Goal: Answer question/provide support: Answer question/provide support

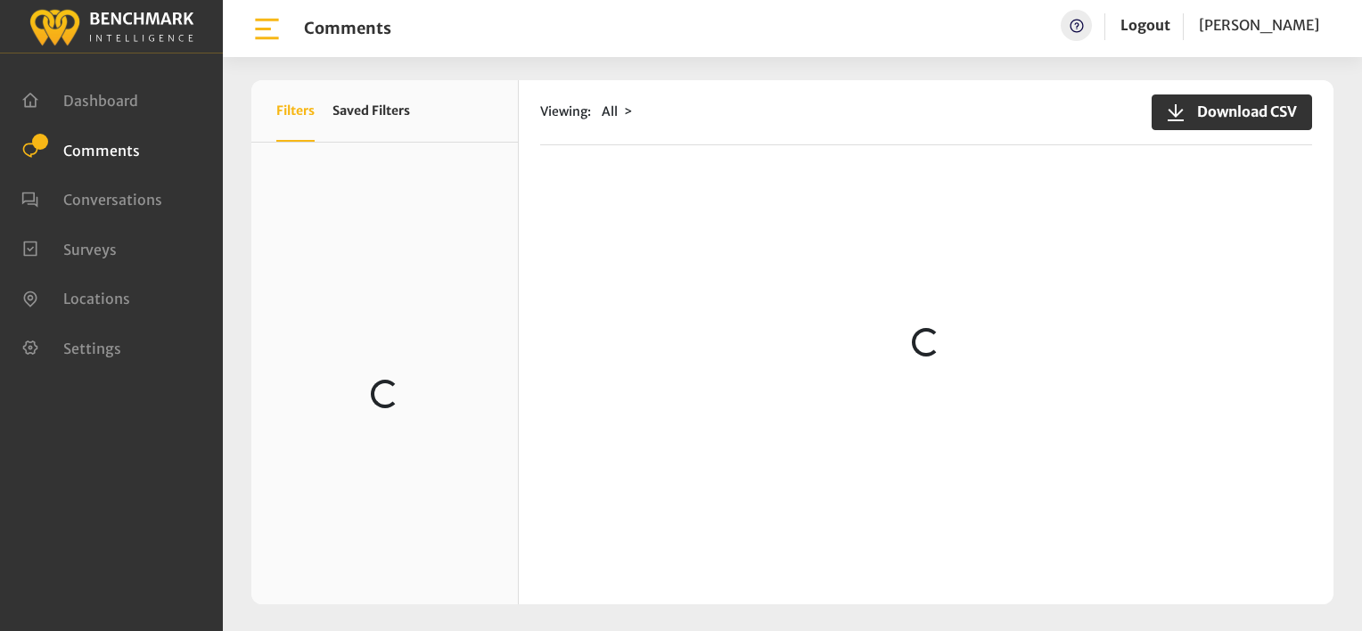
scroll to position [1782, 0]
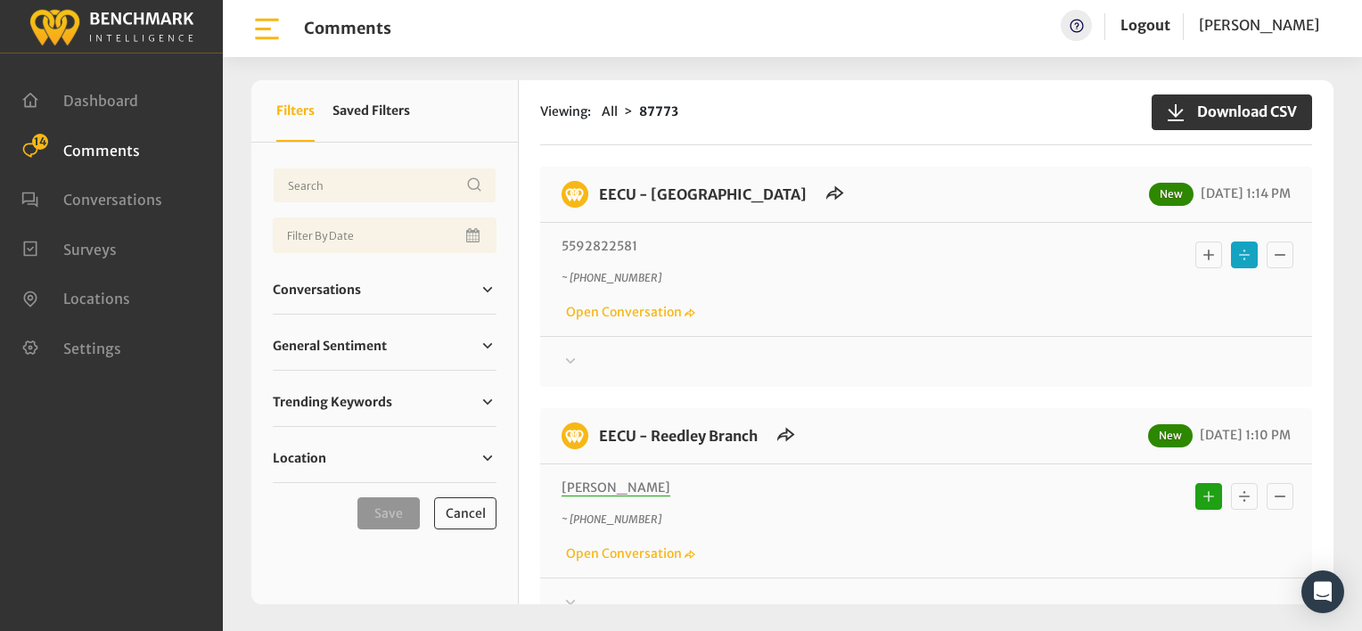
click at [566, 358] on icon at bounding box center [570, 360] width 18 height 21
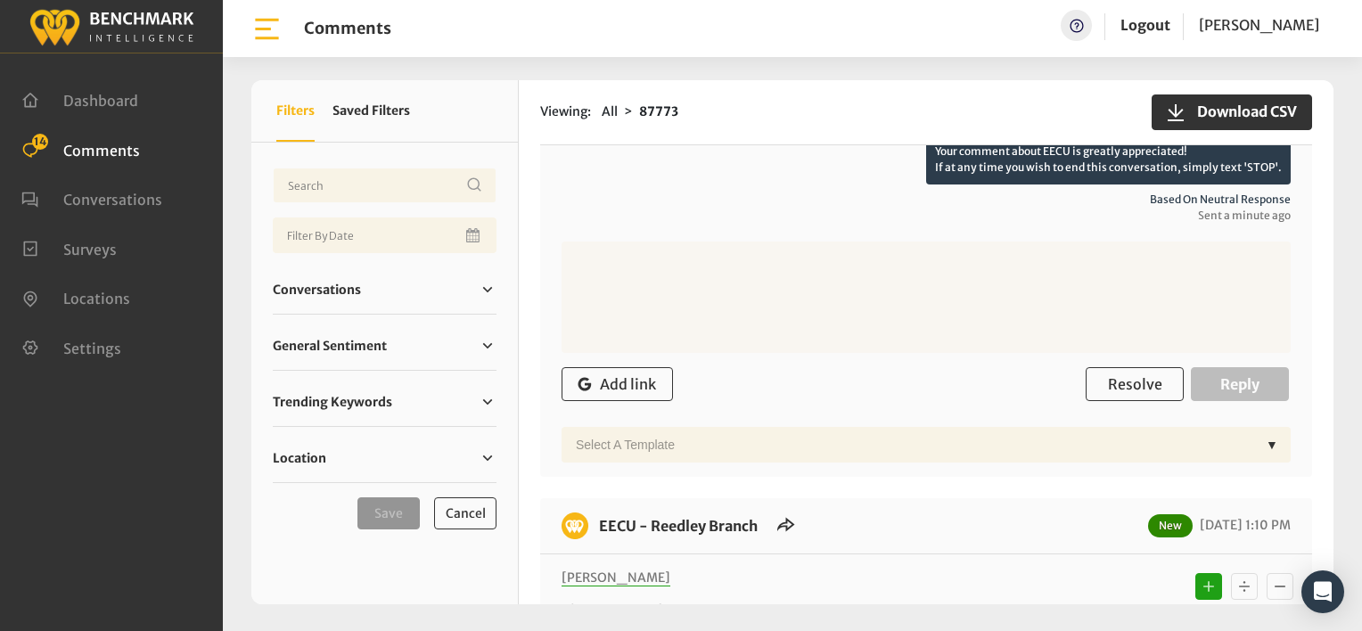
scroll to position [267, 0]
click at [626, 200] on span "Based on neutral response" at bounding box center [925, 199] width 729 height 16
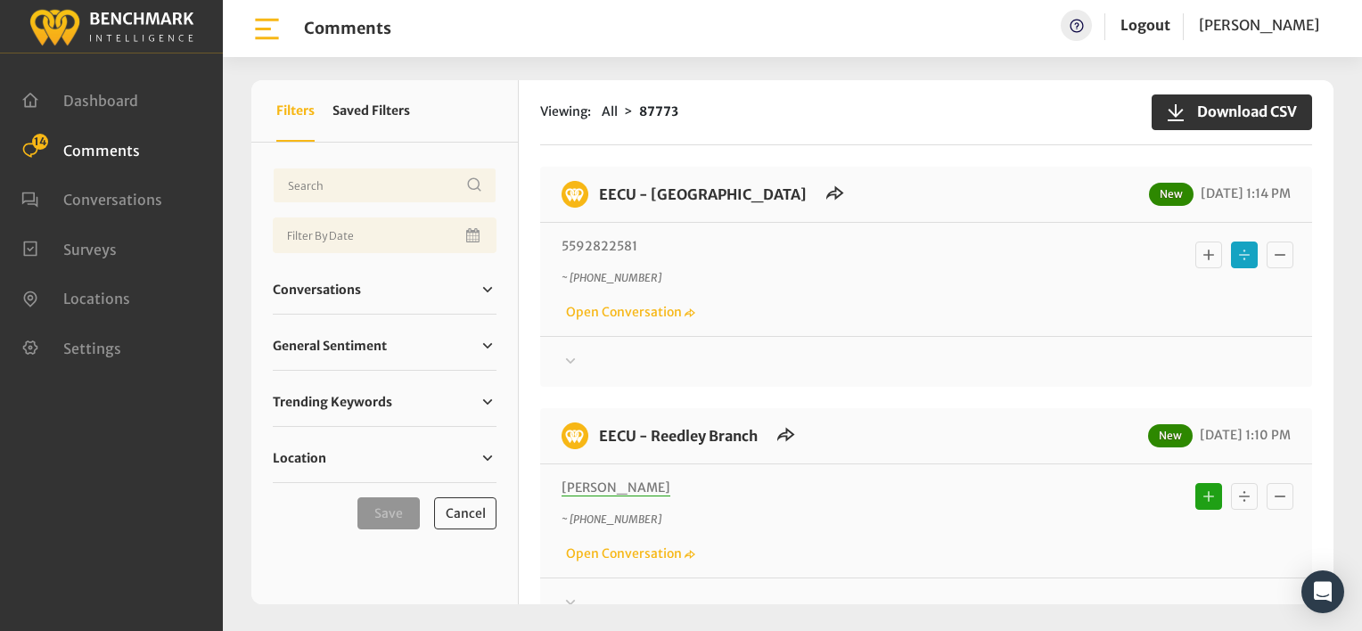
click at [570, 359] on icon at bounding box center [570, 360] width 18 height 21
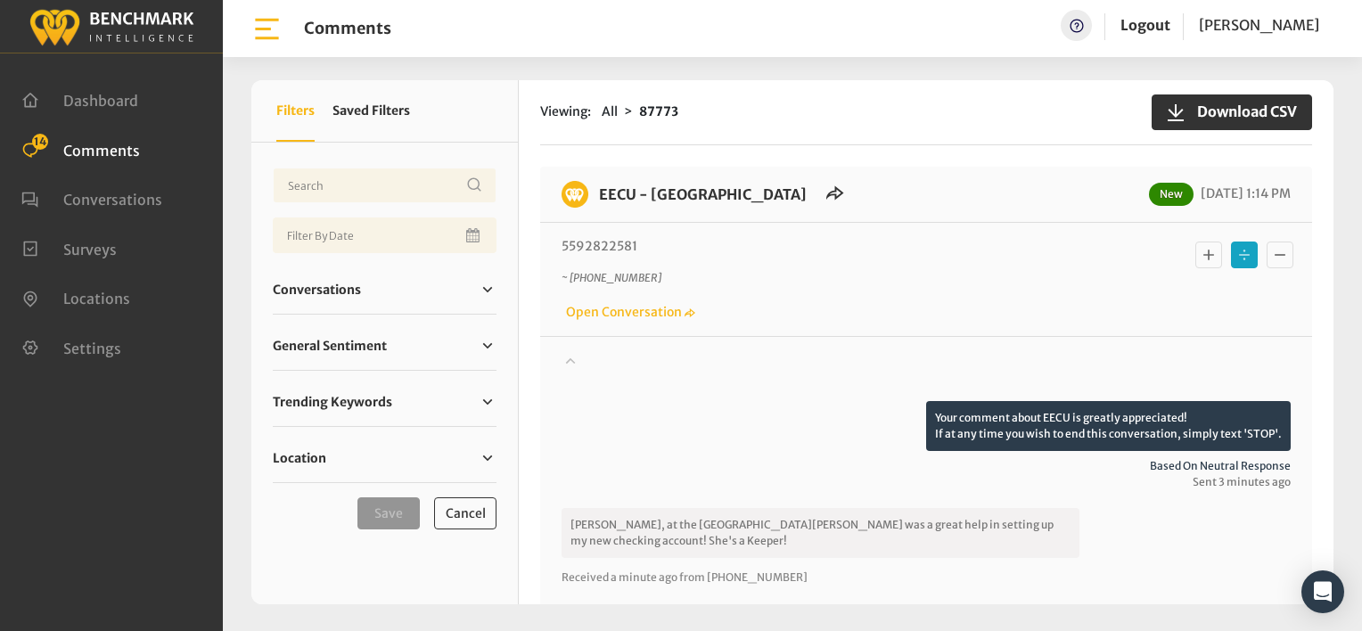
click at [1199, 255] on icon "Basic example" at bounding box center [1208, 254] width 18 height 21
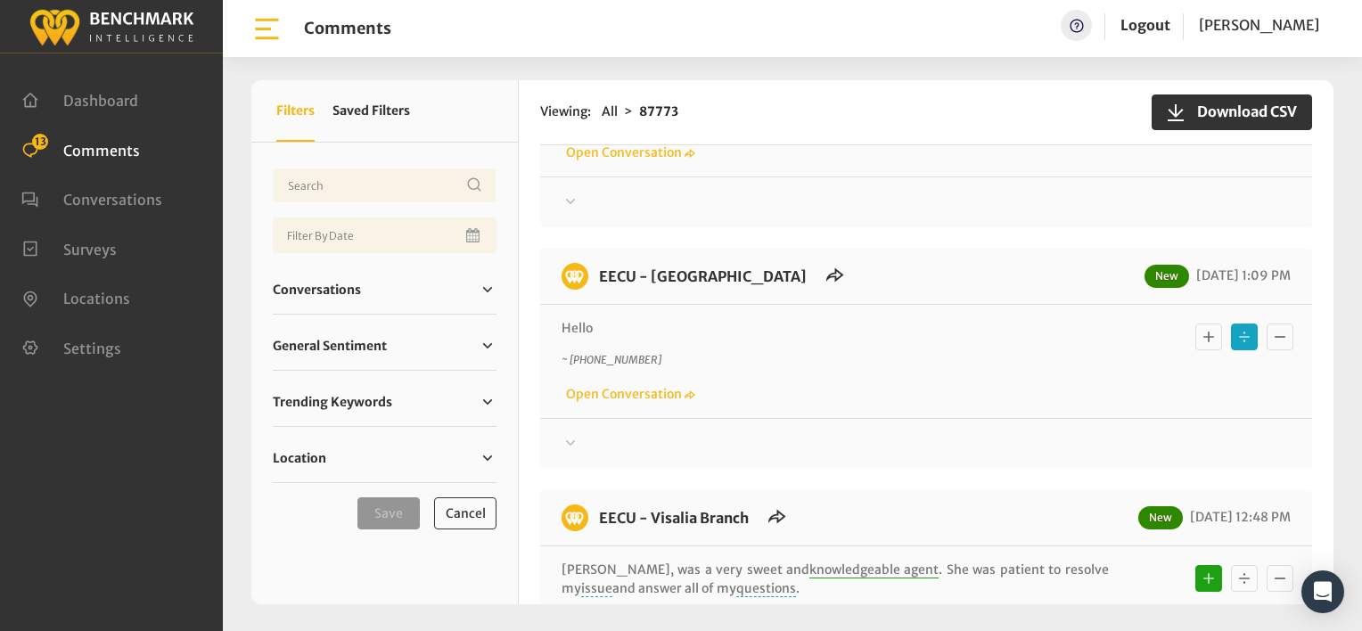
scroll to position [446, 0]
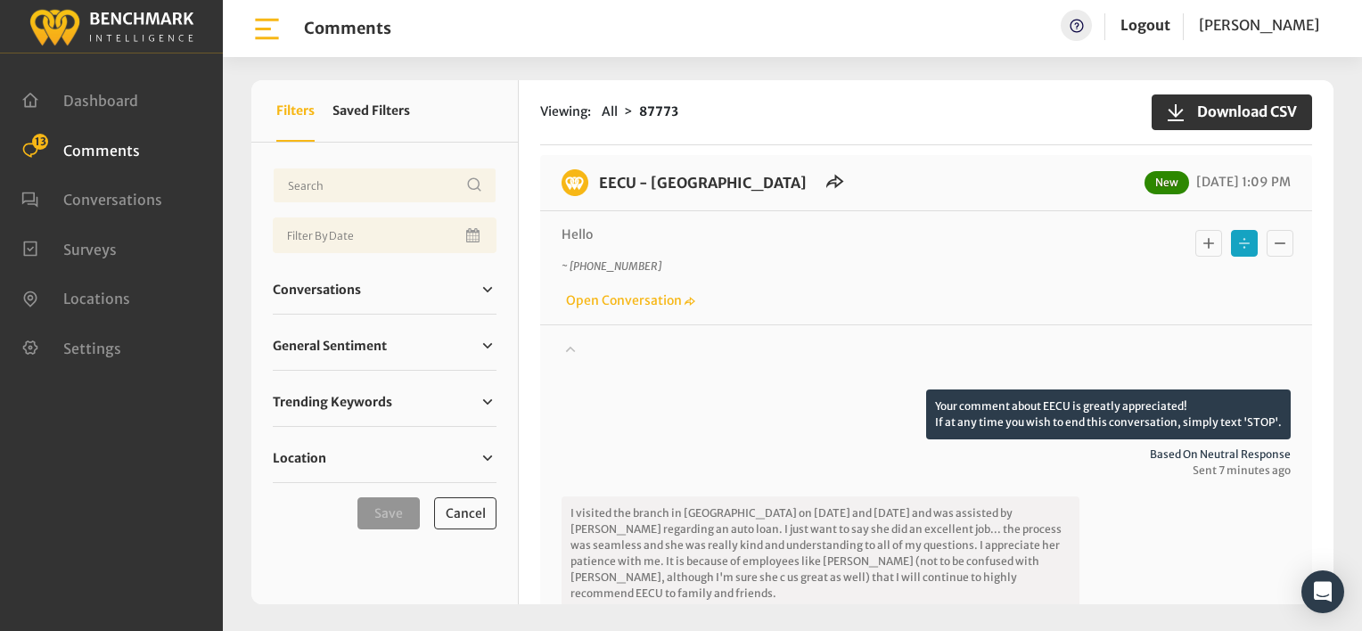
scroll to position [535, 0]
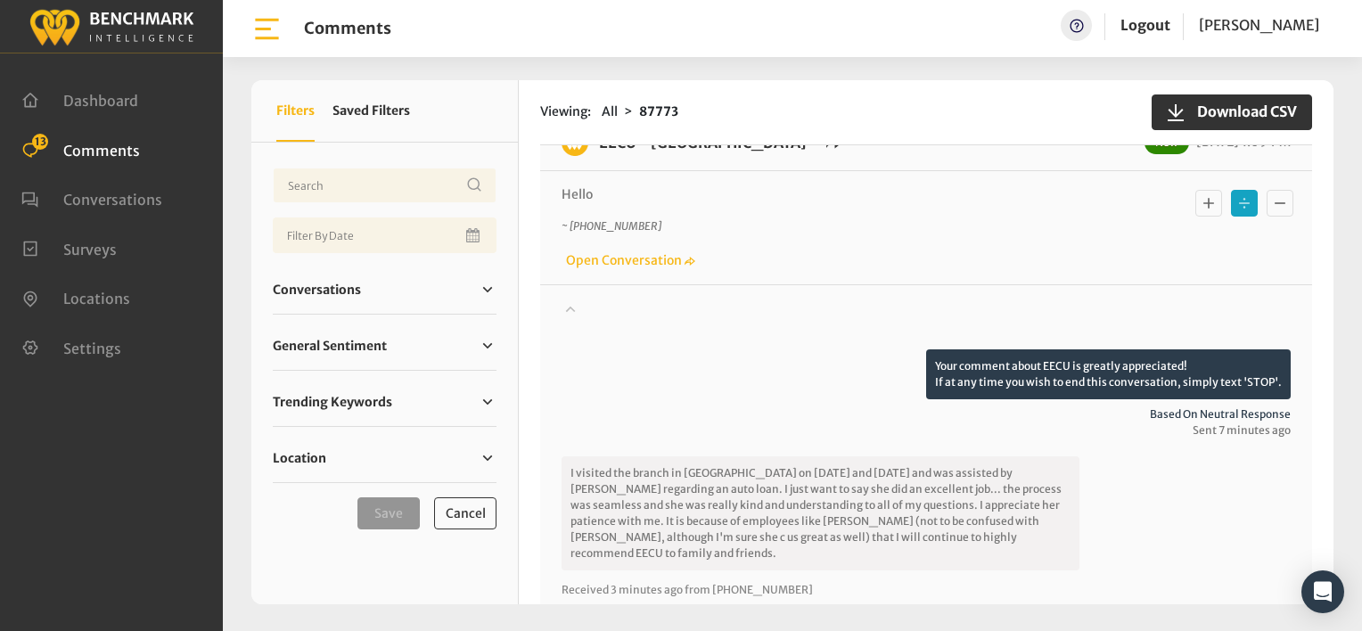
click at [1203, 204] on icon "Basic example" at bounding box center [1208, 203] width 11 height 11
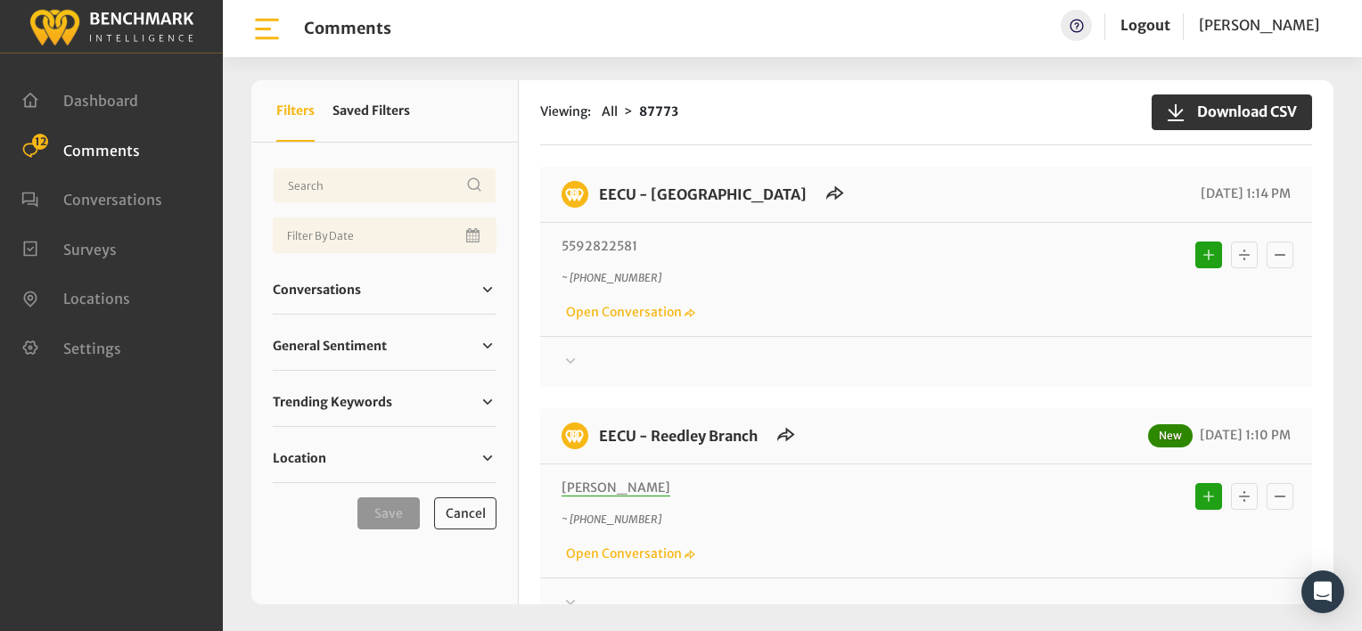
click at [567, 357] on icon at bounding box center [571, 359] width 10 height 5
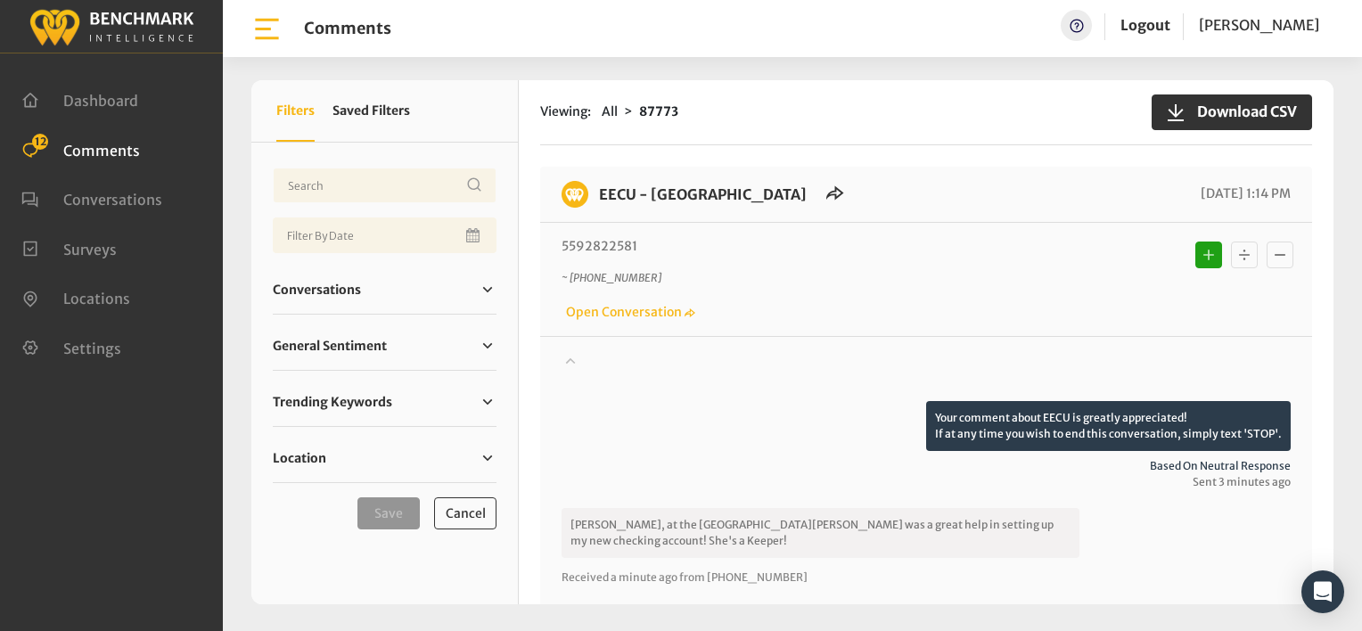
click at [567, 358] on icon at bounding box center [570, 359] width 18 height 21
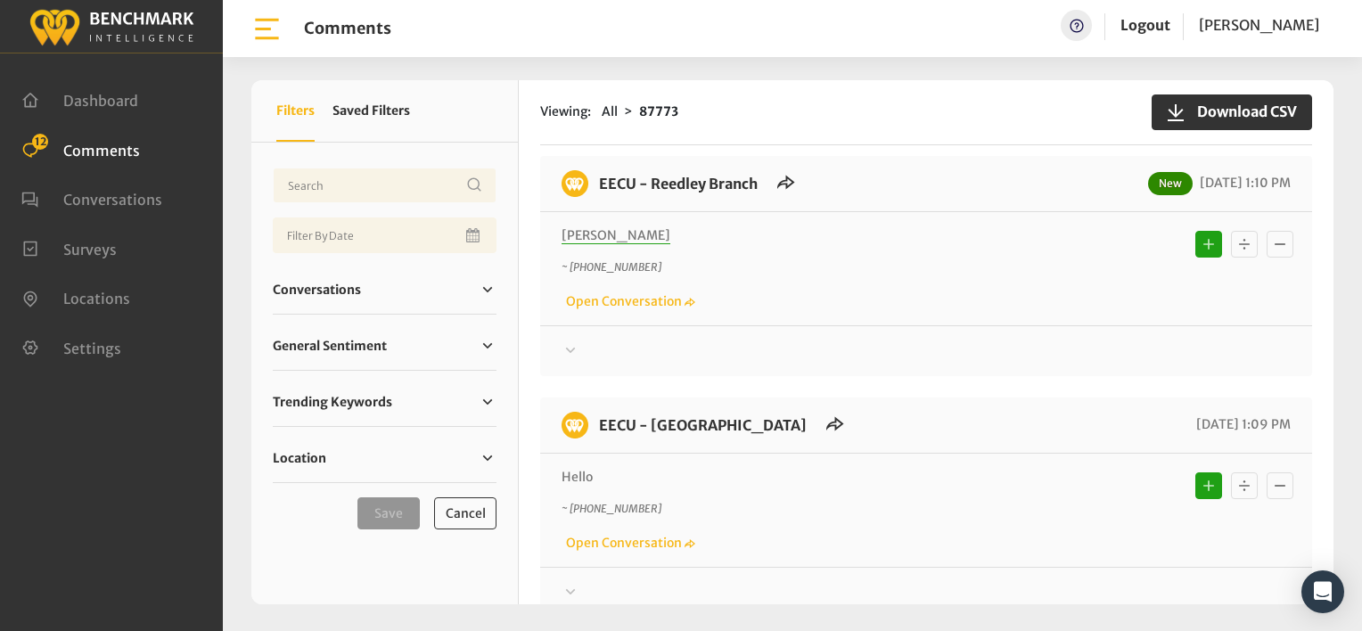
scroll to position [267, 0]
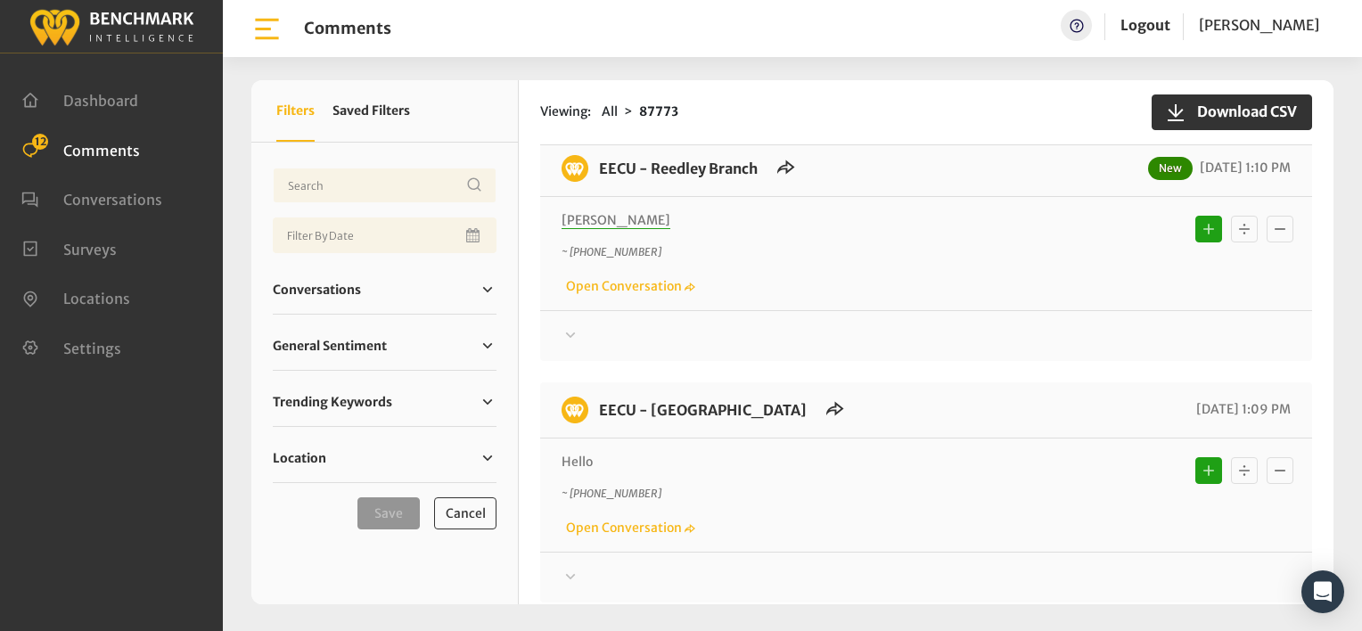
click at [572, 95] on icon at bounding box center [571, 92] width 10 height 5
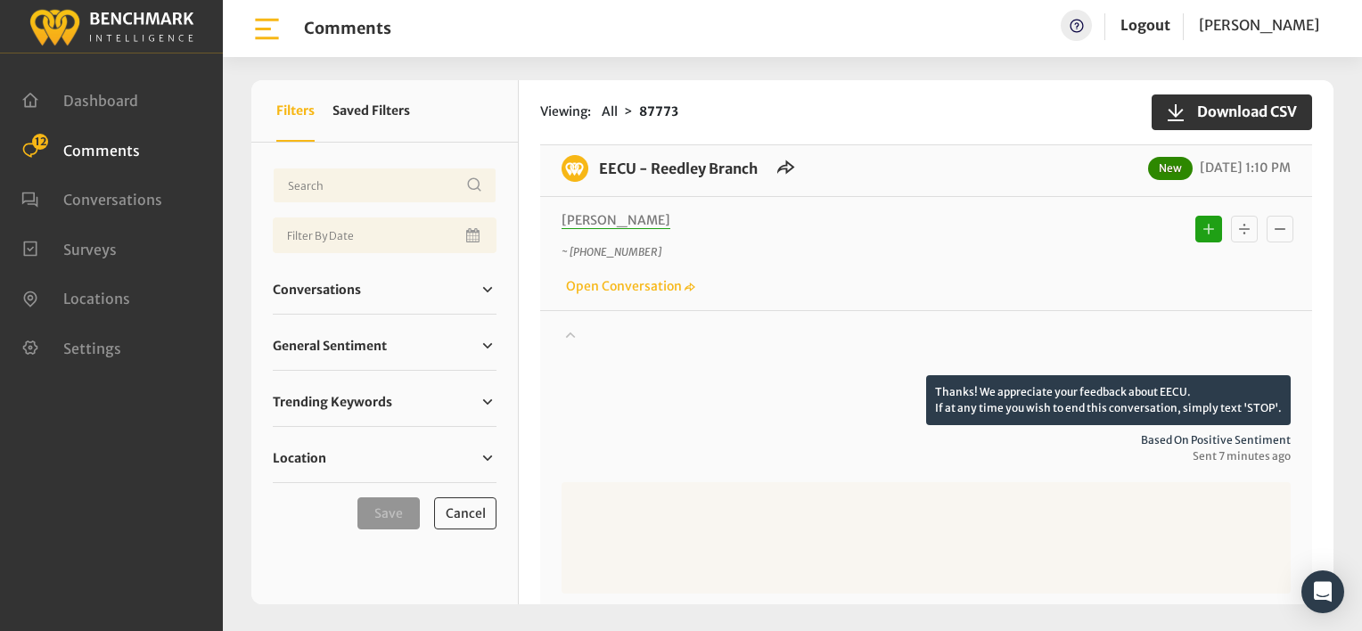
click at [1239, 227] on icon "Basic example" at bounding box center [1244, 229] width 11 height 11
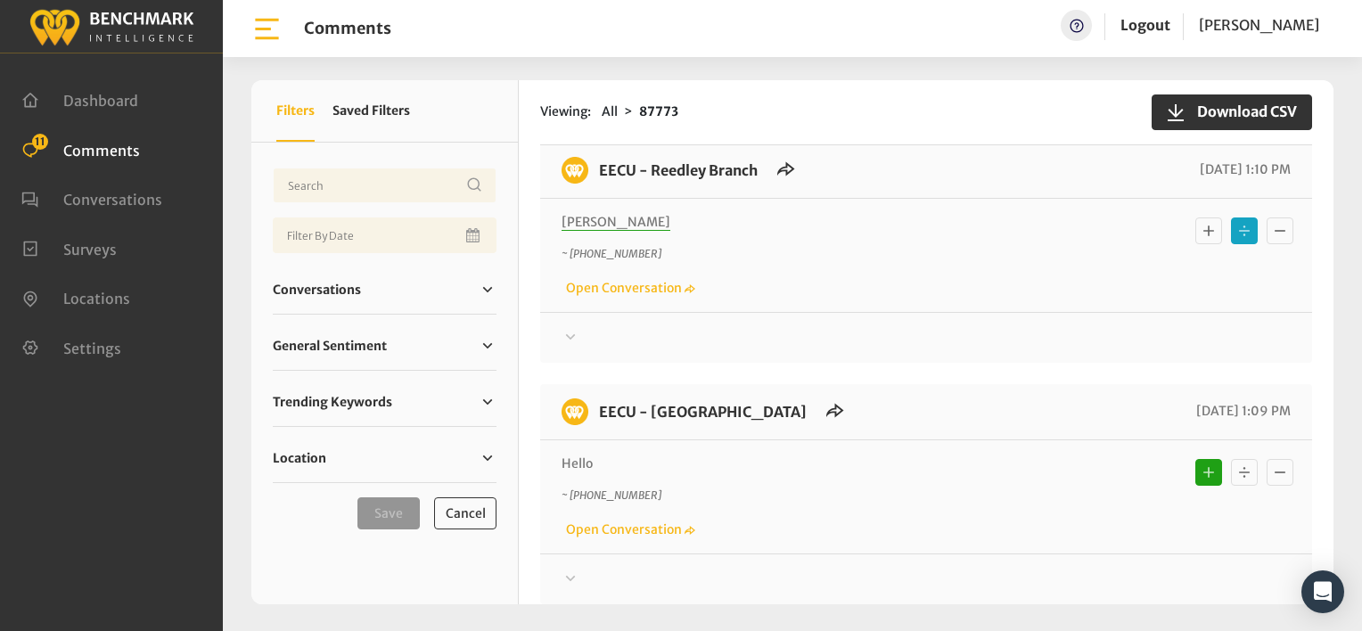
scroll to position [267, 0]
click at [568, 104] on icon at bounding box center [570, 93] width 18 height 21
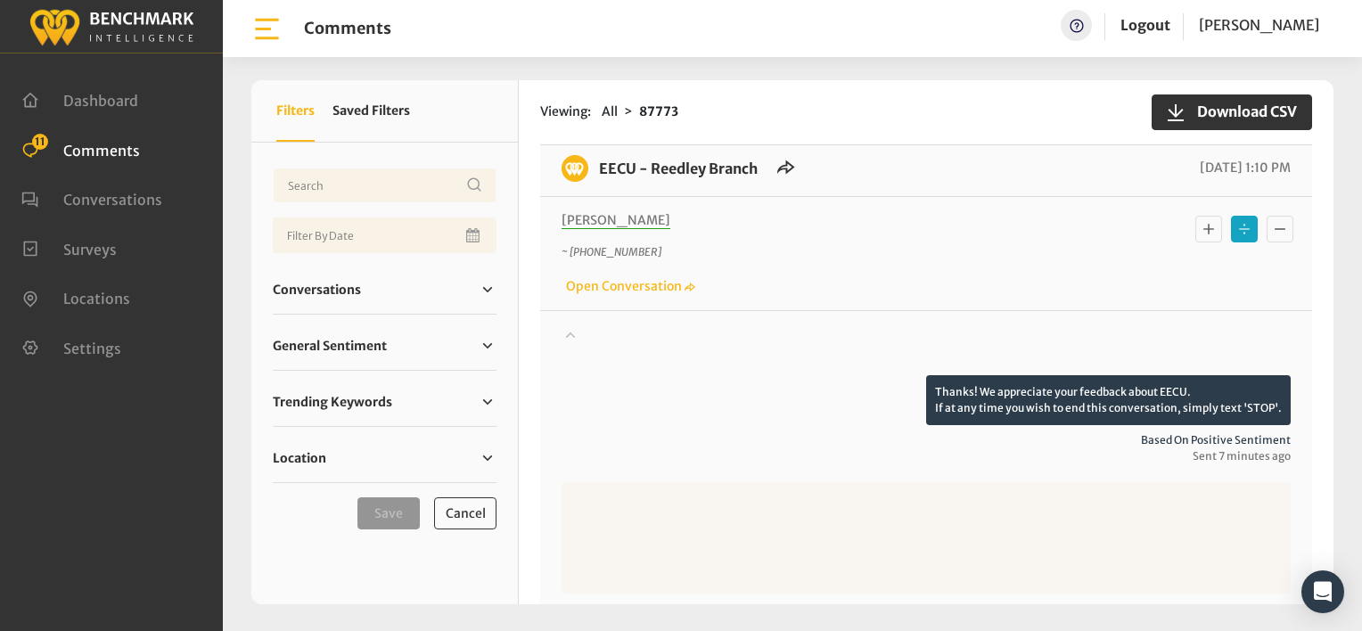
click at [577, 104] on icon at bounding box center [570, 93] width 18 height 21
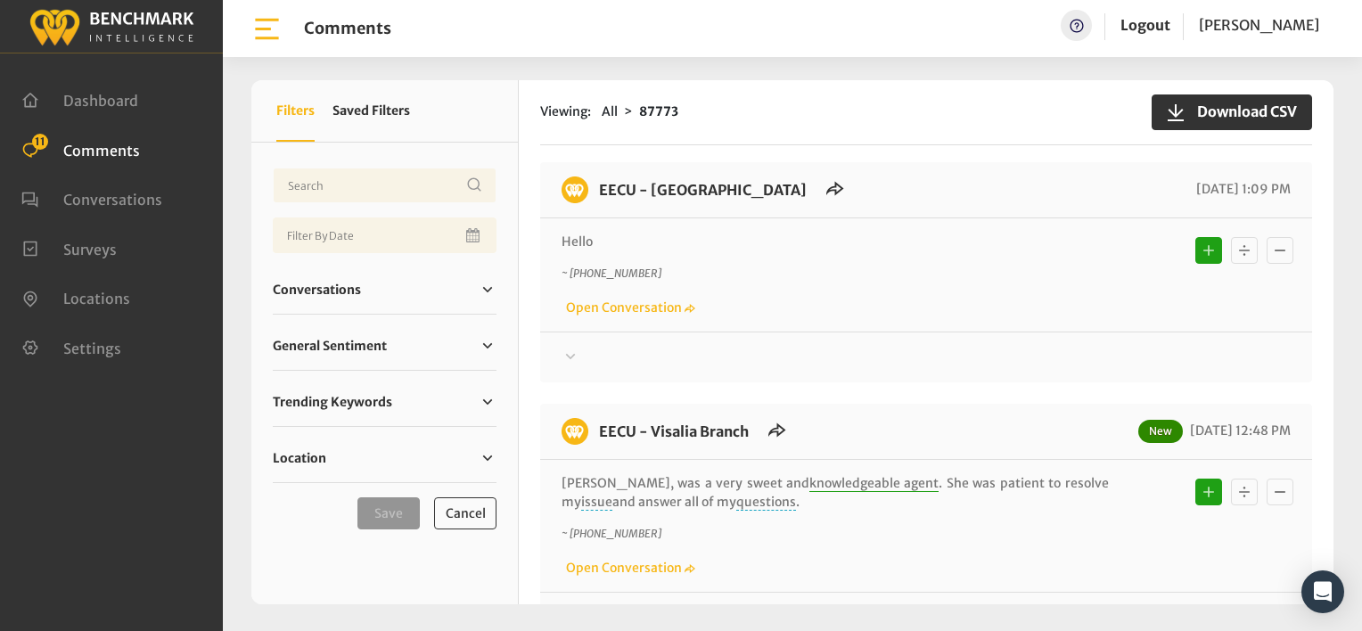
scroll to position [446, 0]
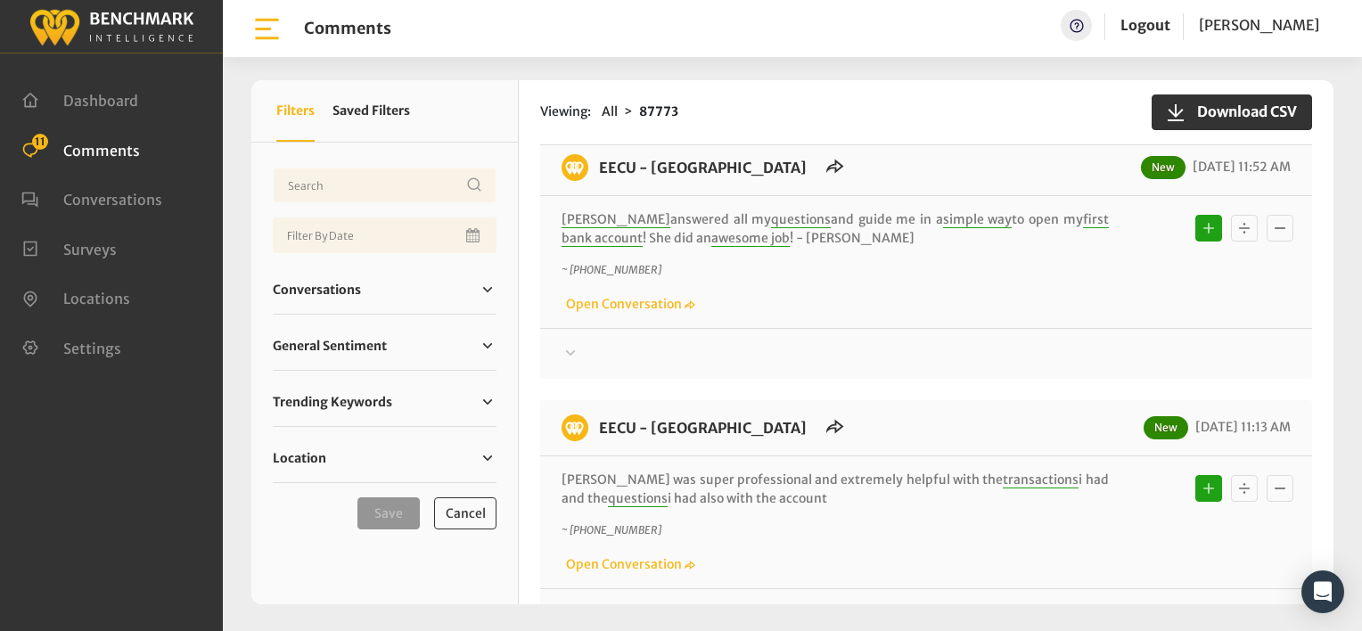
scroll to position [3119, 0]
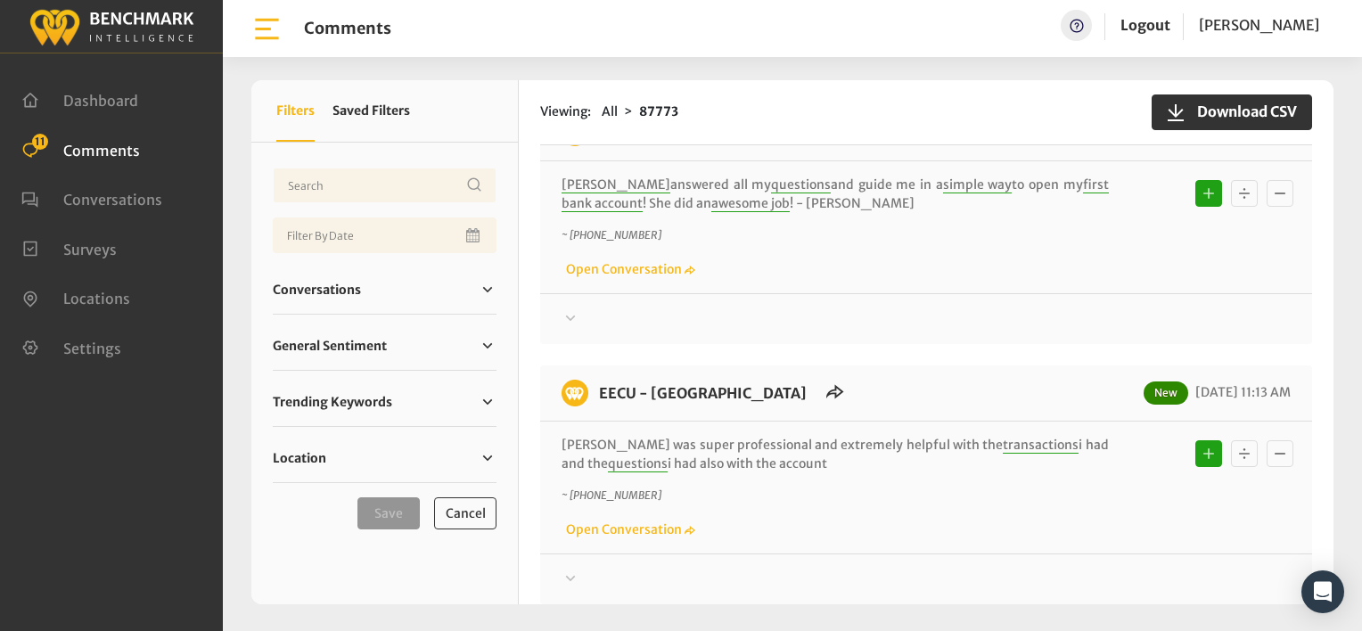
click at [954, 293] on div "Thanks! We appreciate your feedback about EECU. If at any time you wish to end …" at bounding box center [926, 311] width 772 height 37
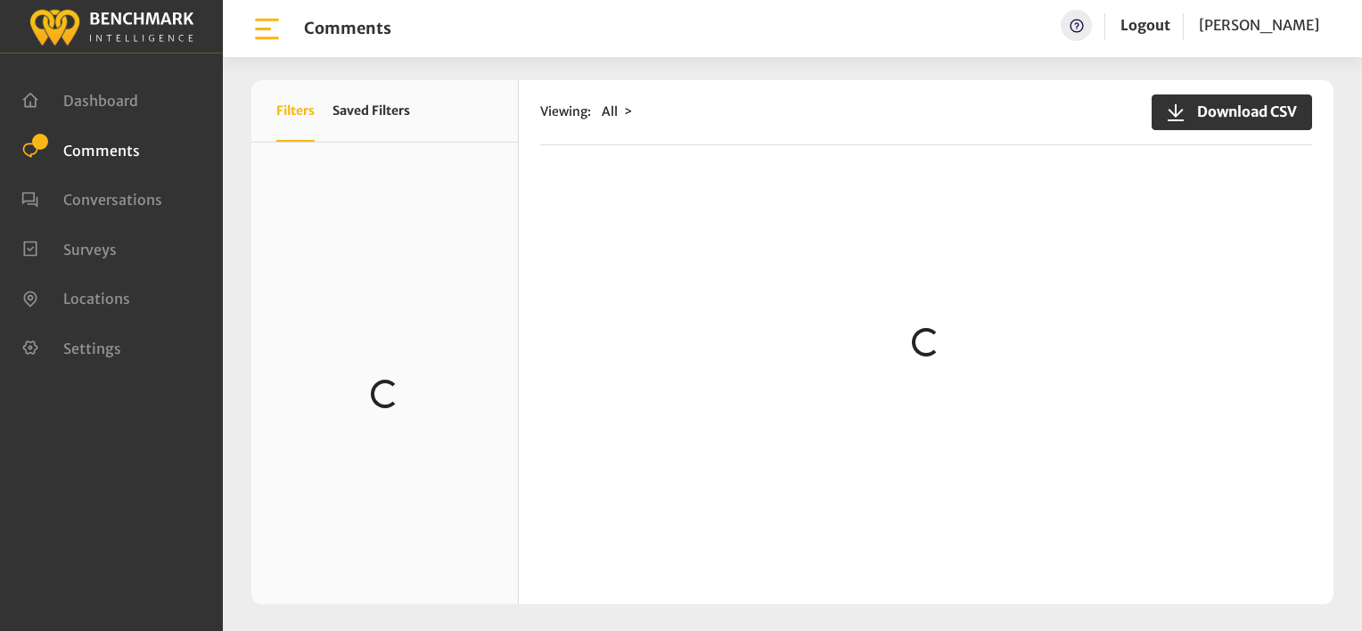
scroll to position [4432, 0]
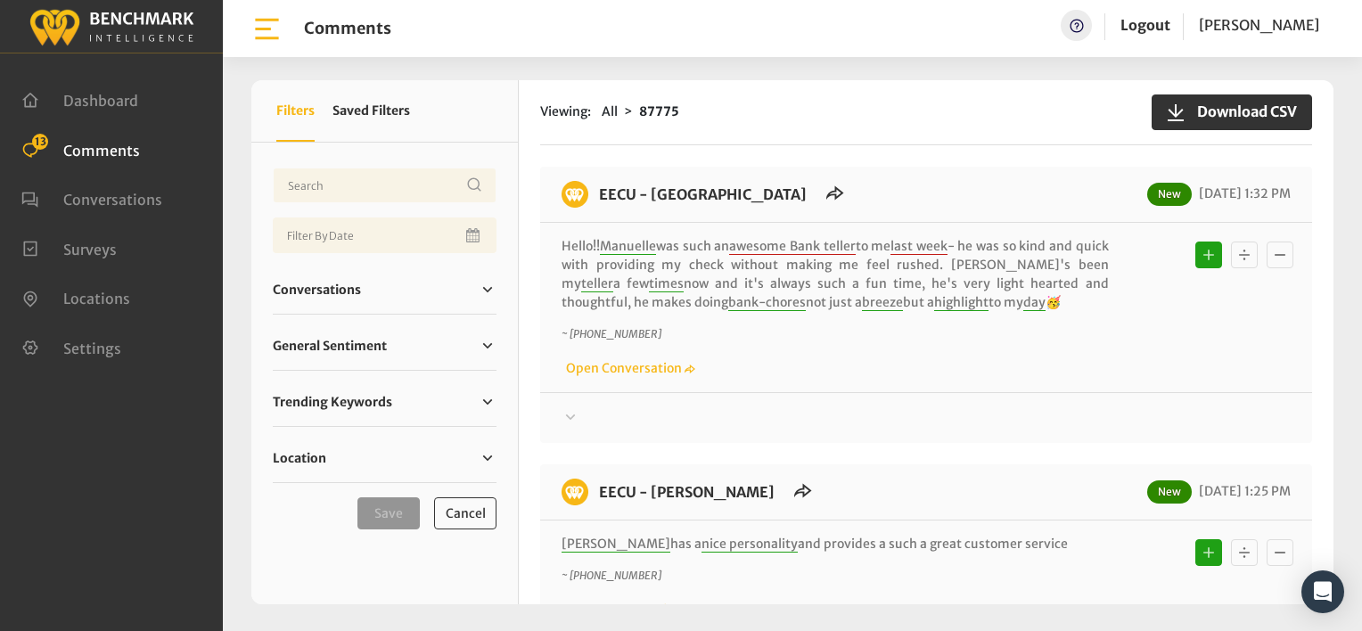
click at [749, 118] on div "Viewing: All 87775 Download CSV" at bounding box center [926, 112] width 772 height 65
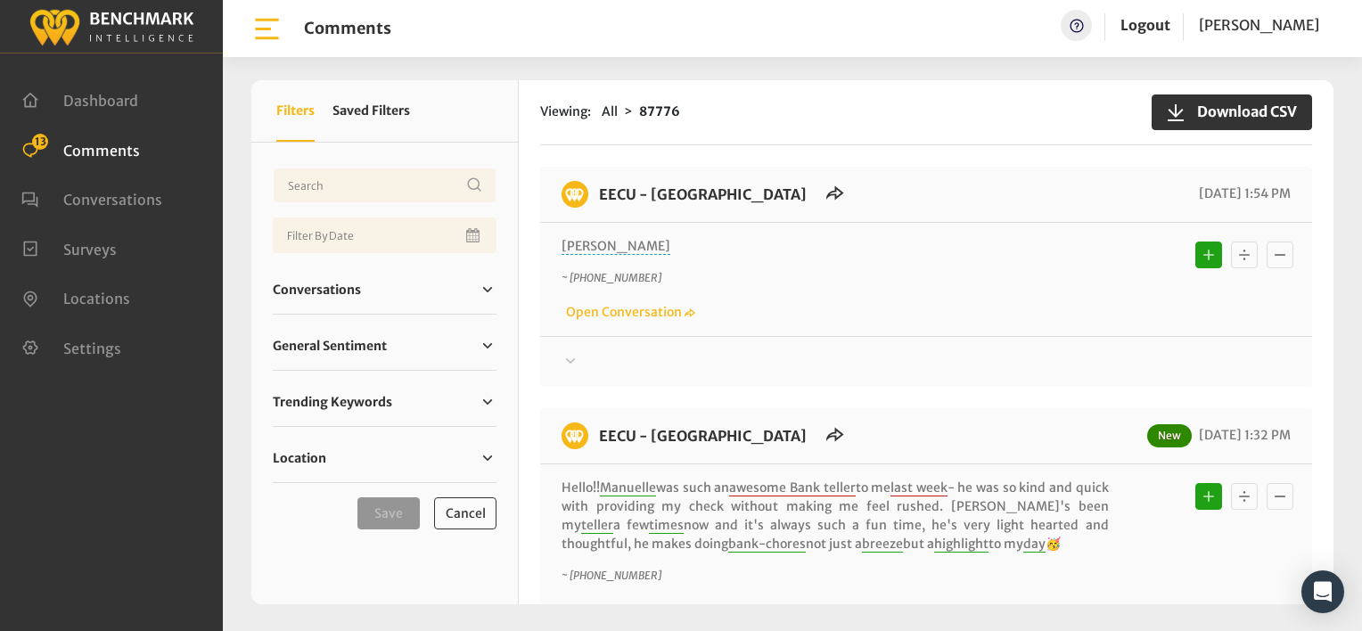
click at [898, 242] on p "[PERSON_NAME]" at bounding box center [834, 246] width 547 height 19
click at [570, 359] on icon at bounding box center [570, 360] width 18 height 21
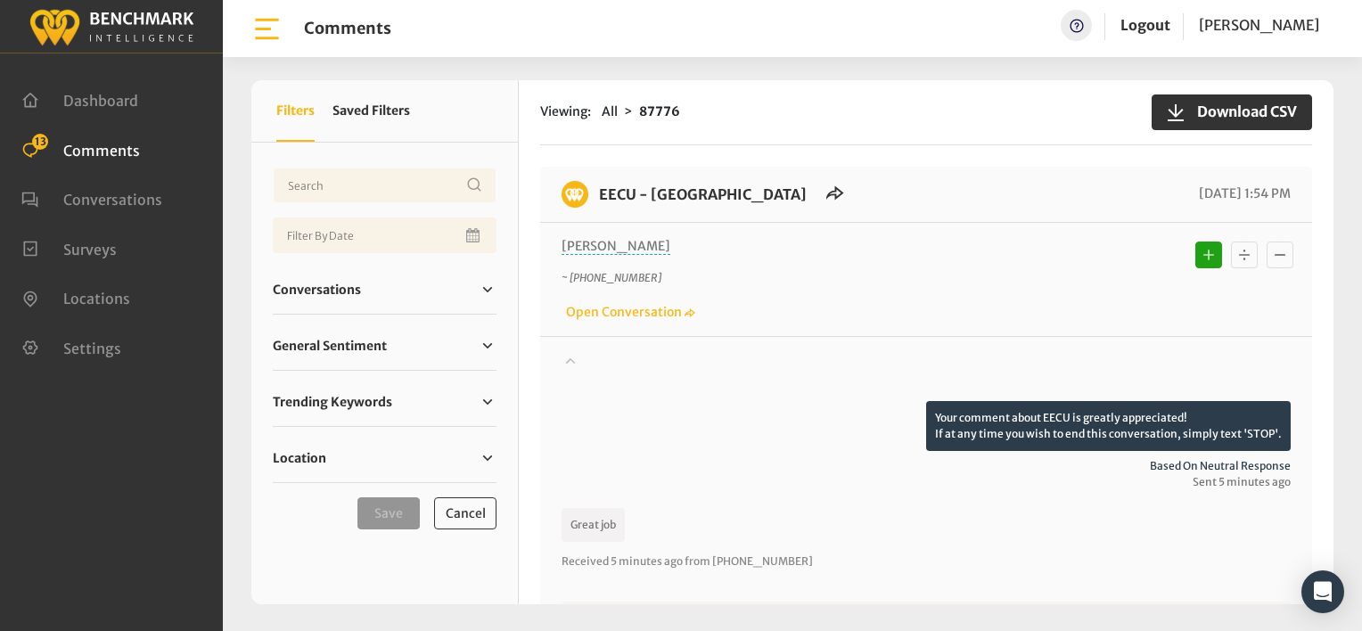
click at [570, 359] on icon at bounding box center [570, 359] width 18 height 21
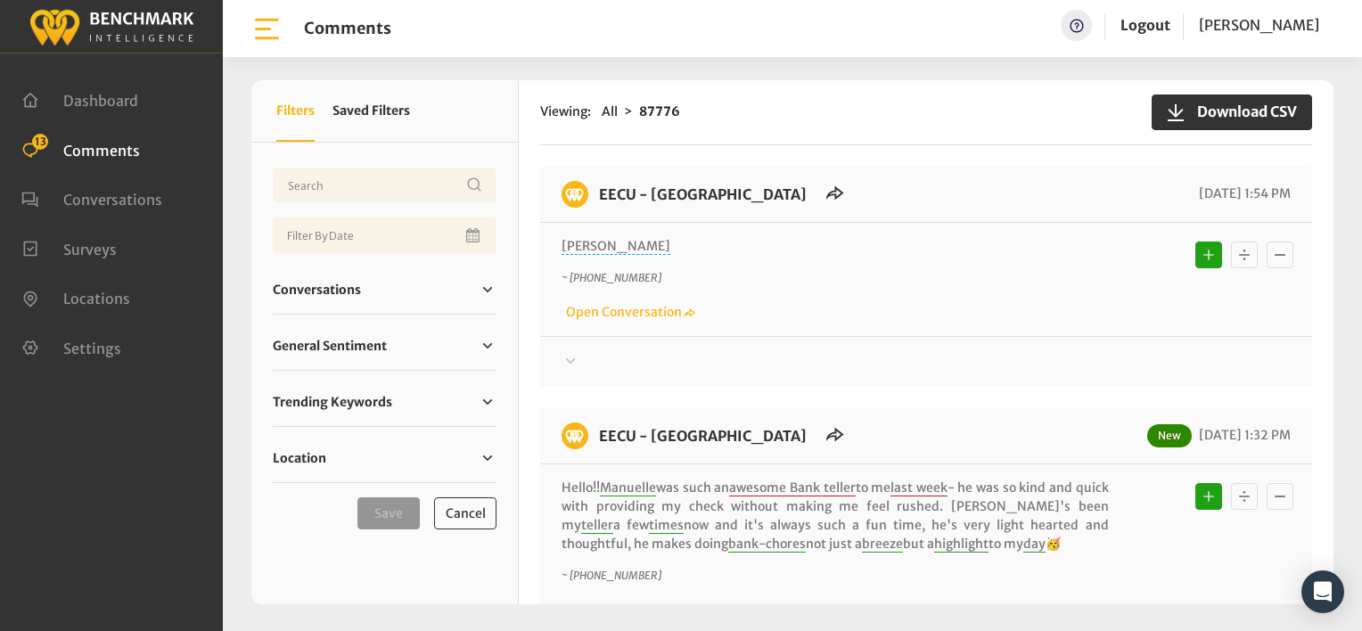
drag, startPoint x: 958, startPoint y: 309, endPoint x: 949, endPoint y: 304, distance: 10.4
click at [958, 309] on div "~ +15597057102 Open Conversation" at bounding box center [925, 296] width 729 height 52
click at [881, 261] on div "Vicky ~ +15597057102 Open Conversation" at bounding box center [925, 279] width 729 height 85
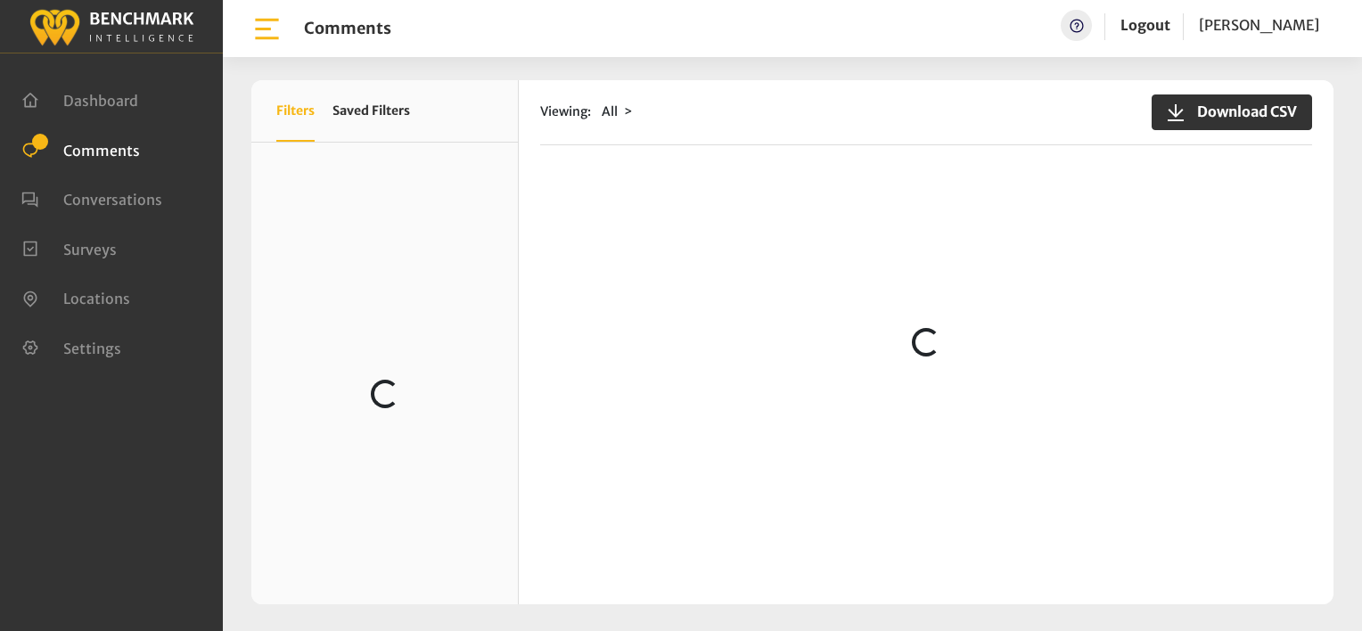
scroll to position [267, 0]
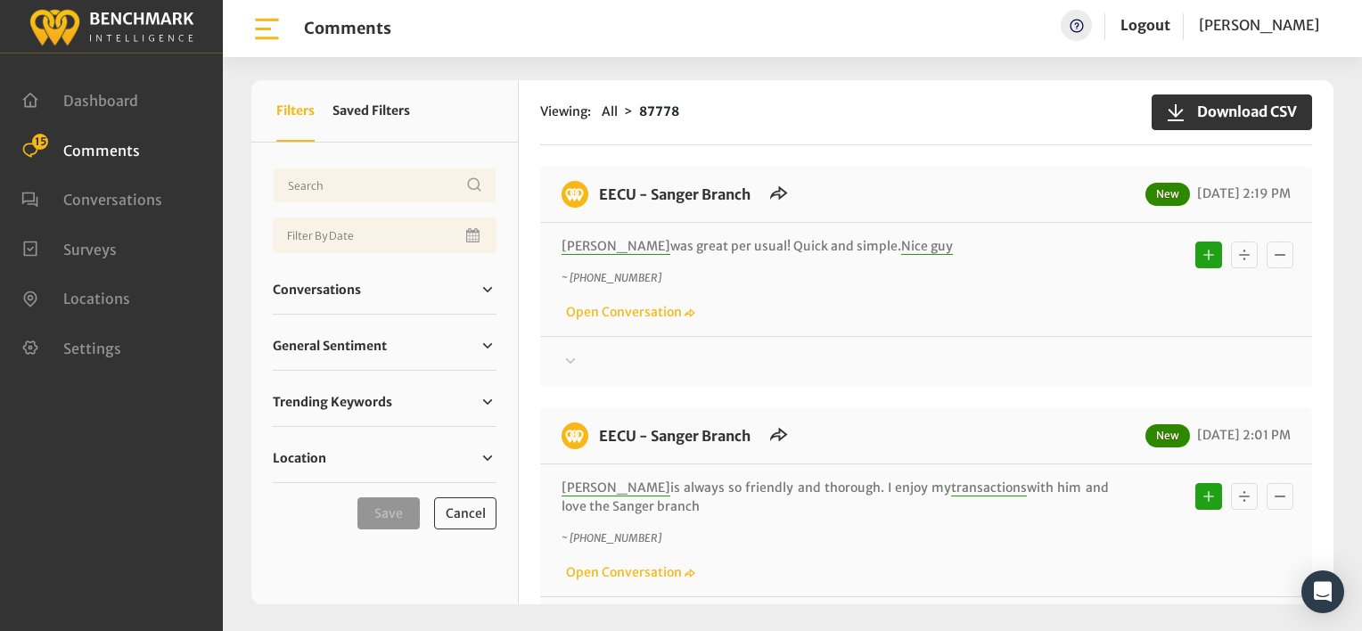
click at [798, 127] on div "Viewing: All 87778 Download CSV" at bounding box center [926, 112] width 772 height 65
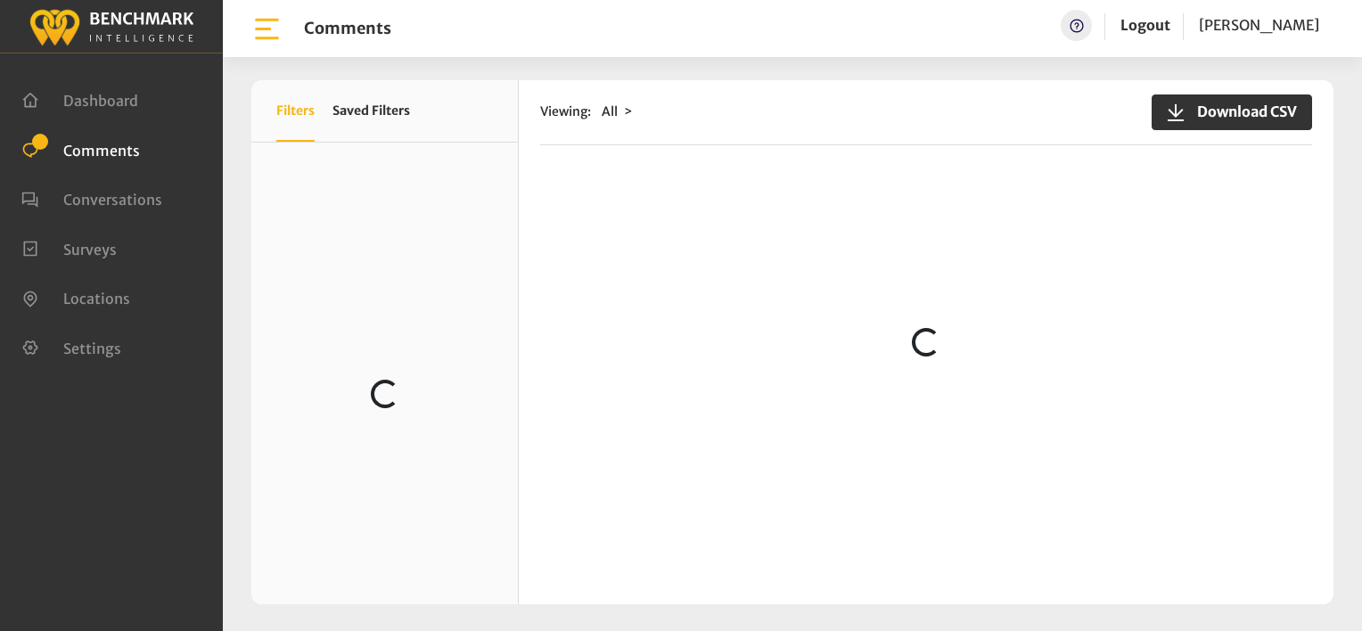
scroll to position [802, 0]
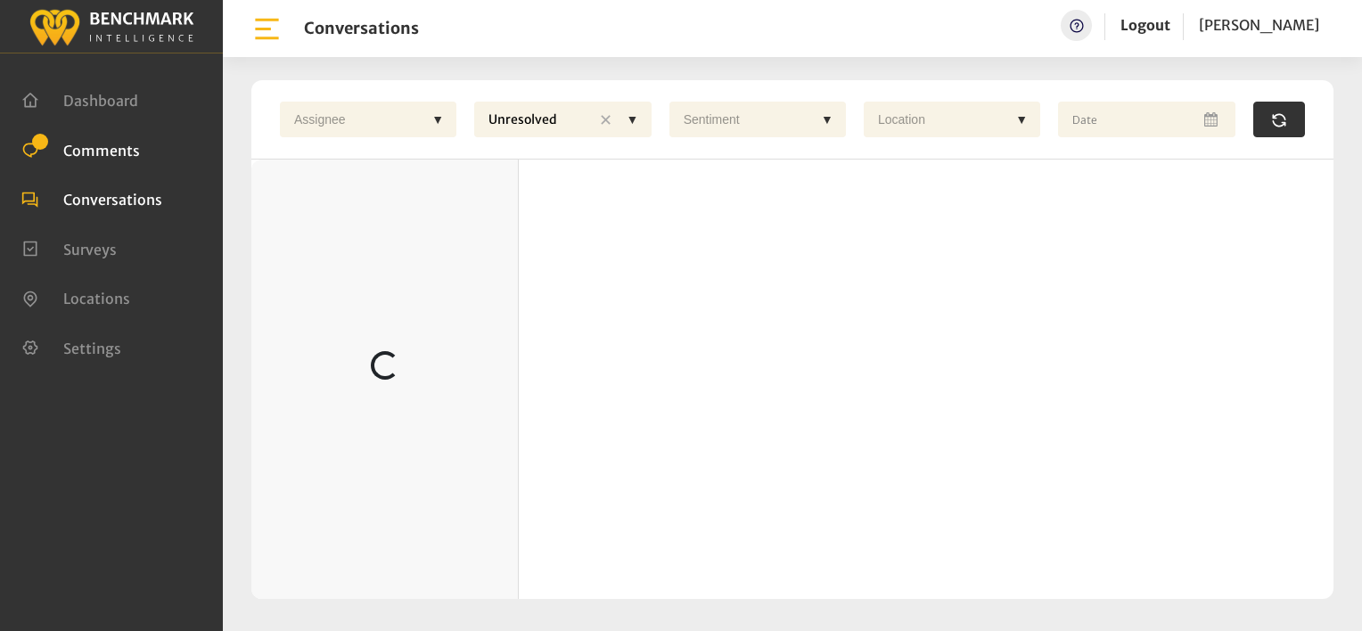
click at [129, 145] on span "Comments" at bounding box center [101, 150] width 77 height 18
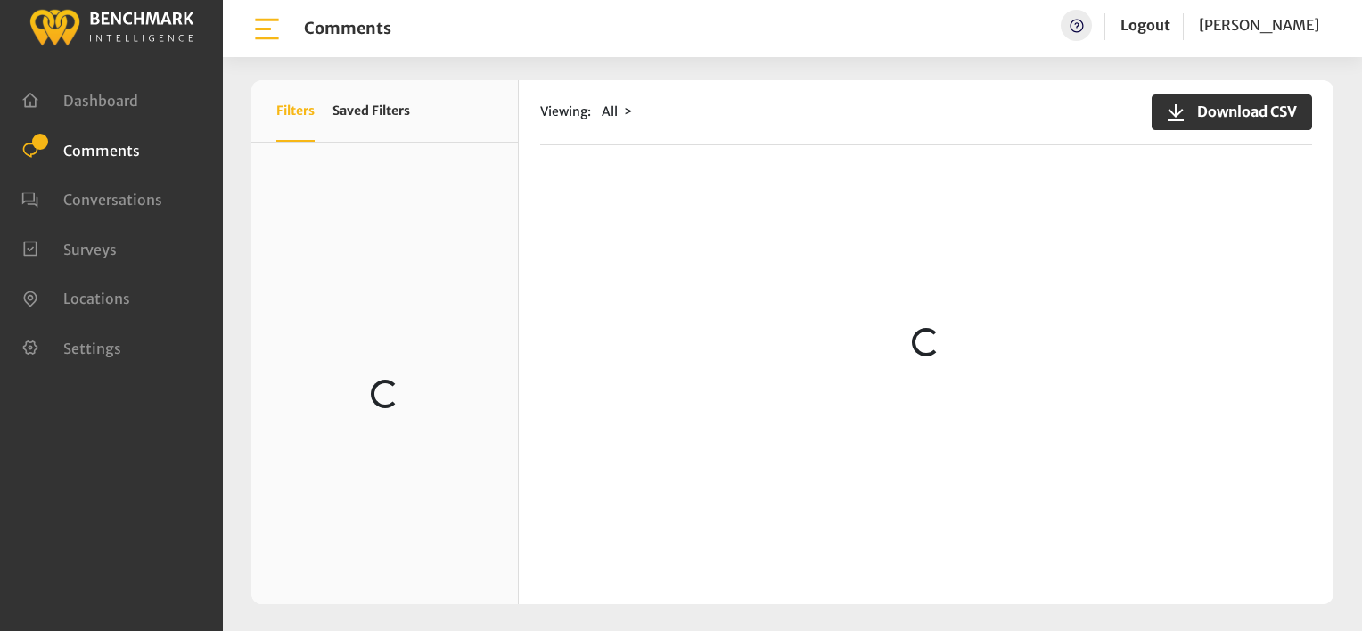
click at [799, 149] on div "Viewing: All Download CSV Loading..." at bounding box center [926, 342] width 814 height 524
click at [122, 145] on span "Comments" at bounding box center [101, 150] width 77 height 18
click at [851, 127] on div "Viewing: All Download CSV" at bounding box center [926, 112] width 772 height 65
